Goal: Information Seeking & Learning: Learn about a topic

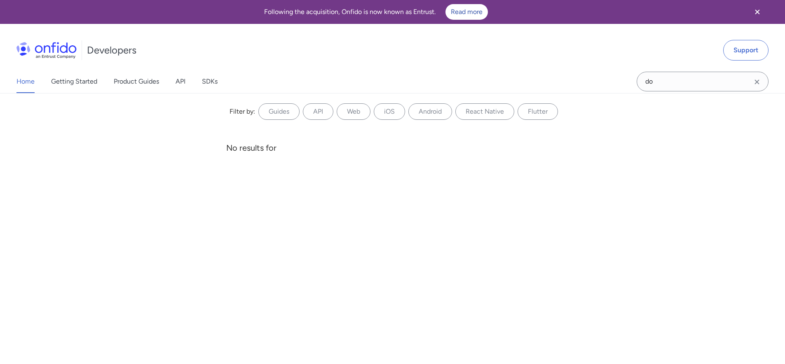
type input "document report"
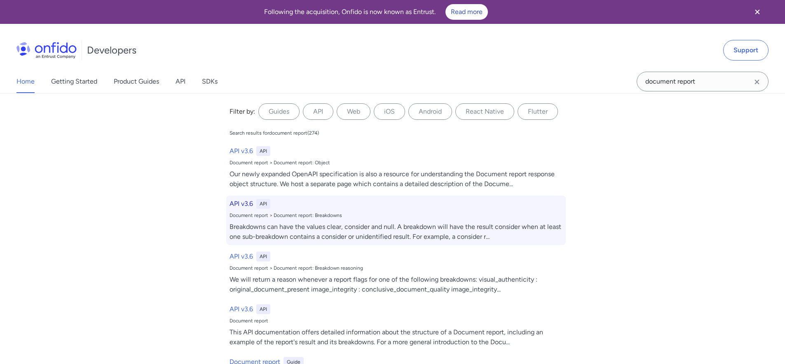
click at [337, 222] on div "Breakdowns can have the values clear, consider and null. A breakdown will have …" at bounding box center [396, 232] width 333 height 20
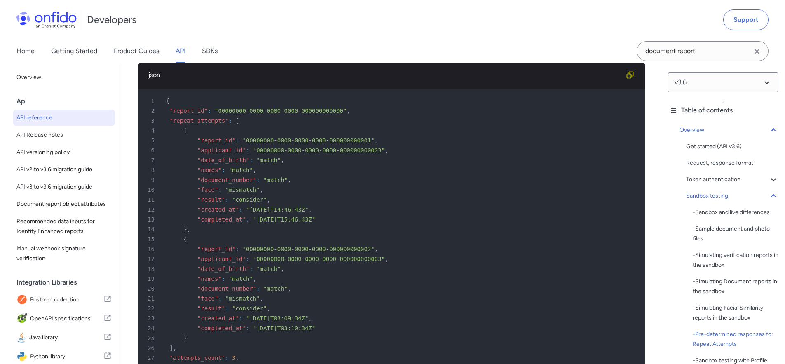
scroll to position [4750, 0]
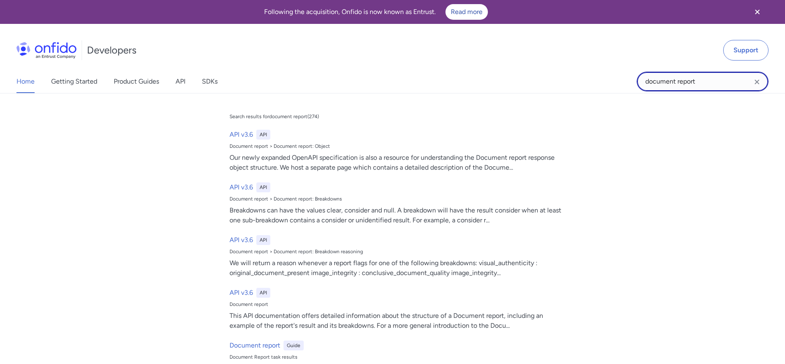
click at [708, 82] on input "document report" at bounding box center [703, 82] width 132 height 20
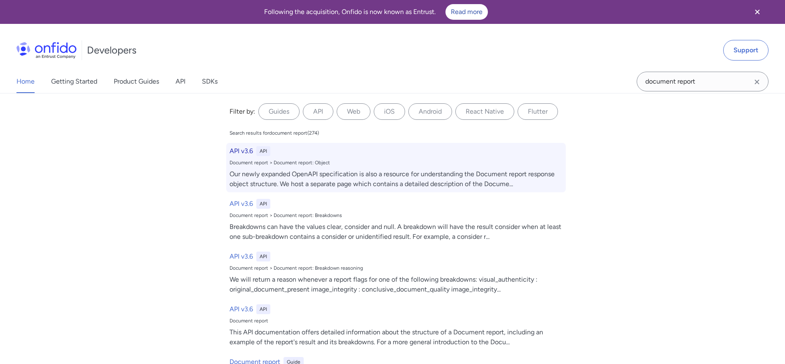
click at [322, 174] on div "Our newly expanded OpenAPI specification is also a resource for understanding t…" at bounding box center [396, 179] width 333 height 20
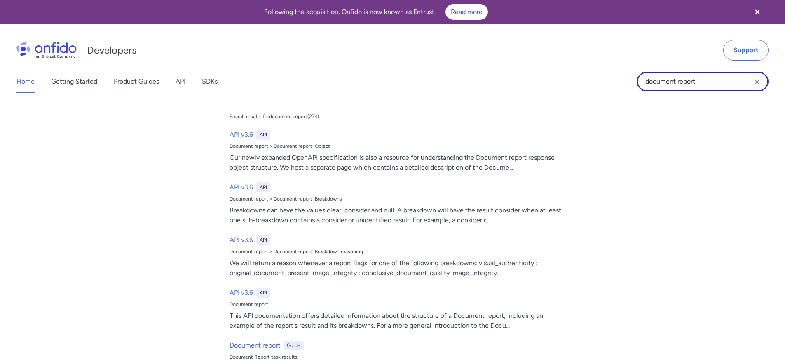
click at [726, 83] on input "document report" at bounding box center [703, 82] width 132 height 20
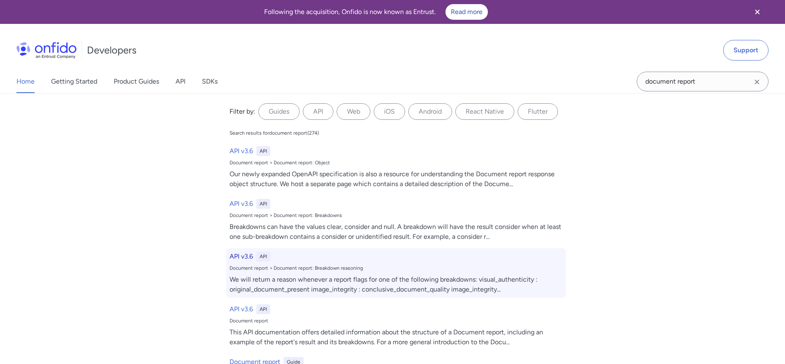
click at [406, 274] on div "API v3.6 API Document report > Document report: Breakdown reasoning We will ret…" at bounding box center [396, 272] width 340 height 49
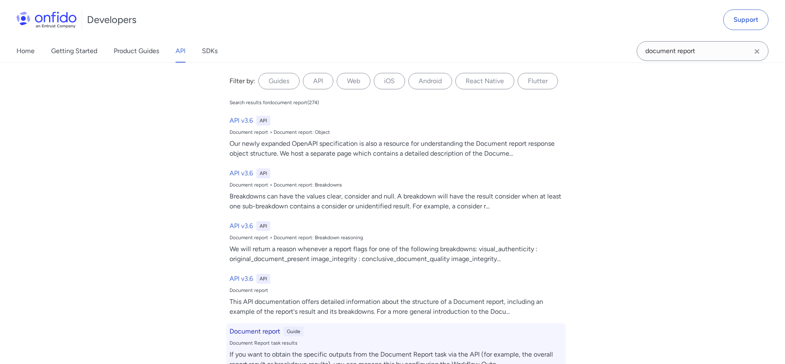
click at [348, 340] on div "Document Report task results" at bounding box center [396, 343] width 333 height 7
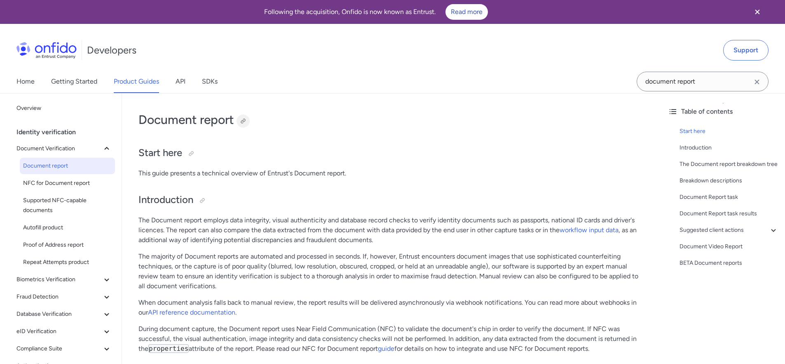
click at [243, 118] on div at bounding box center [243, 121] width 7 height 7
